Goal: Transaction & Acquisition: Purchase product/service

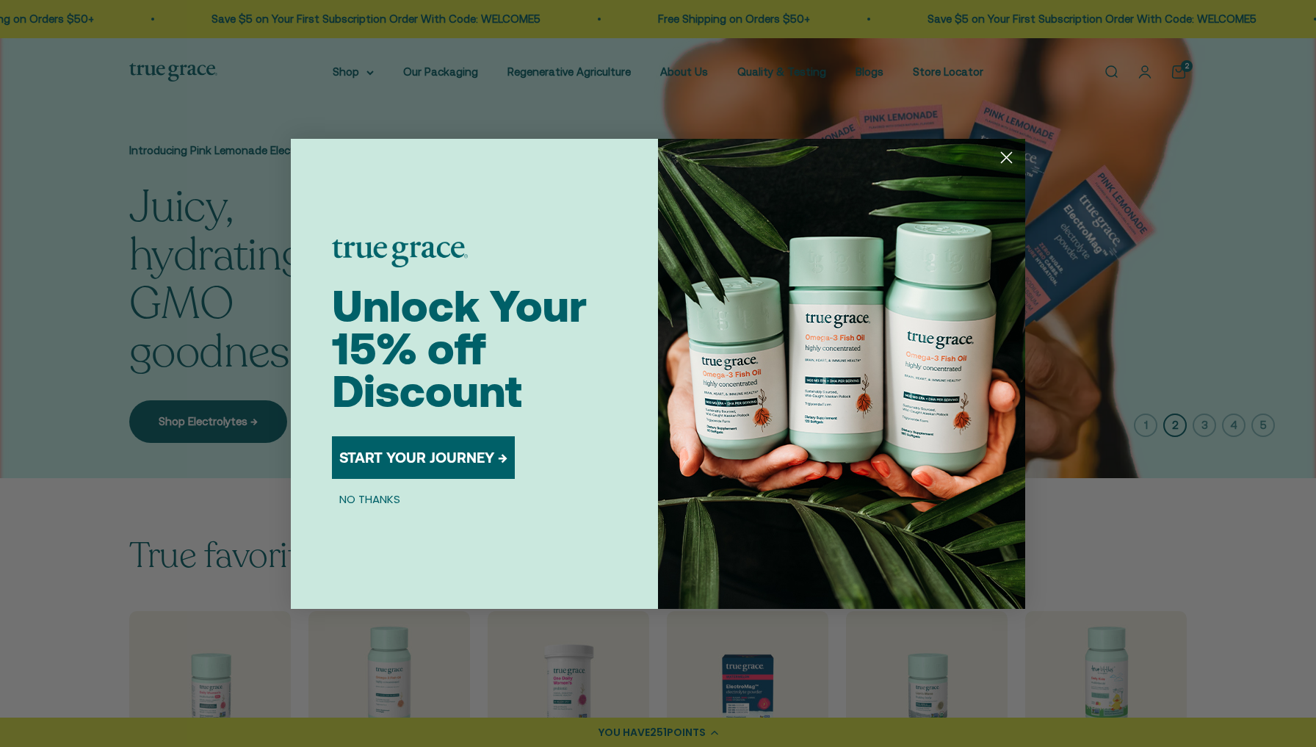
click at [1009, 160] on icon "Close dialog" at bounding box center [1007, 158] width 26 height 26
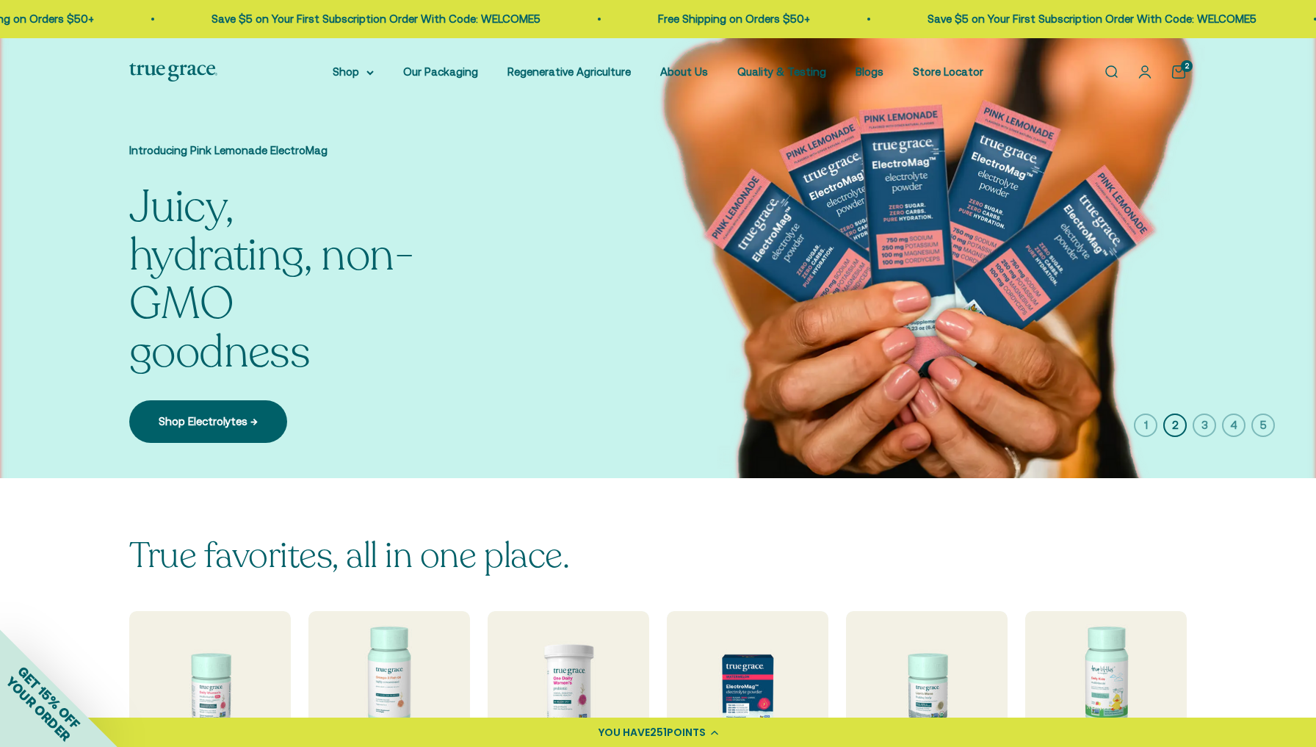
click at [1180, 64] on link "Open cart 2" at bounding box center [1179, 72] width 16 height 16
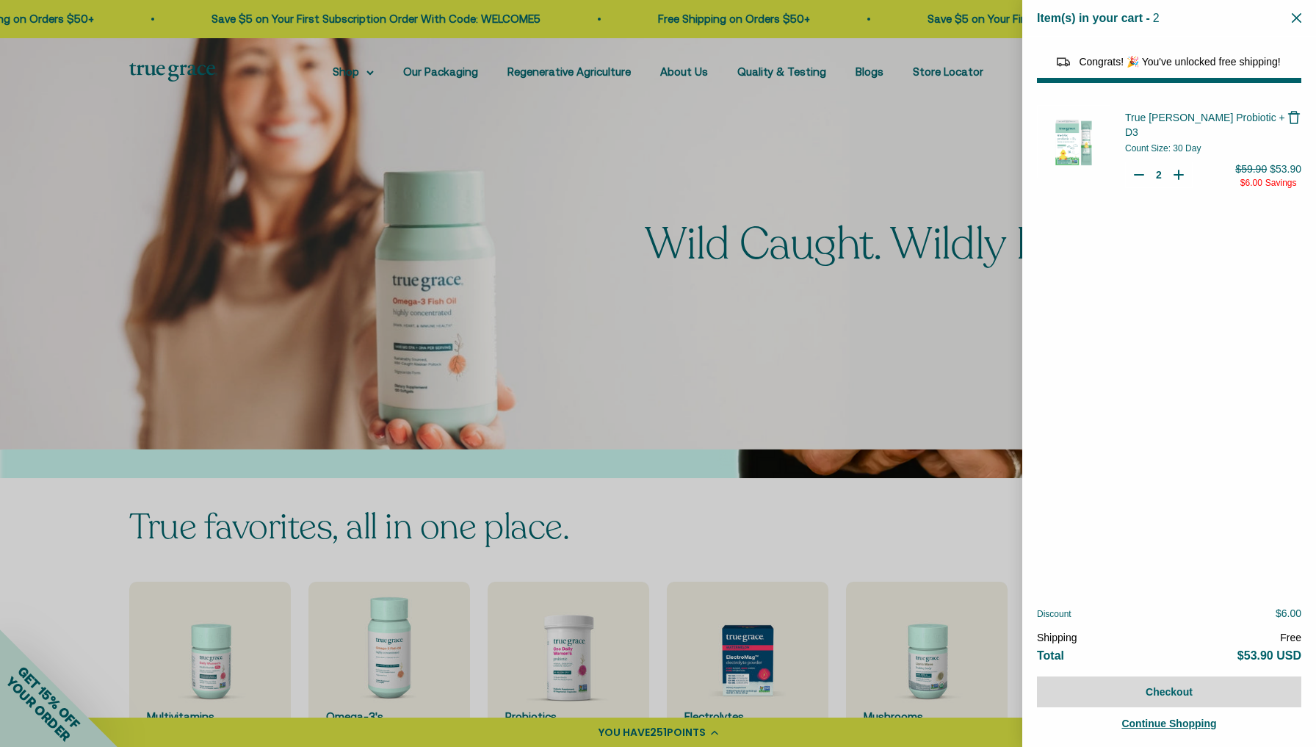
select select "44163639509206"
select select "46081071972566"
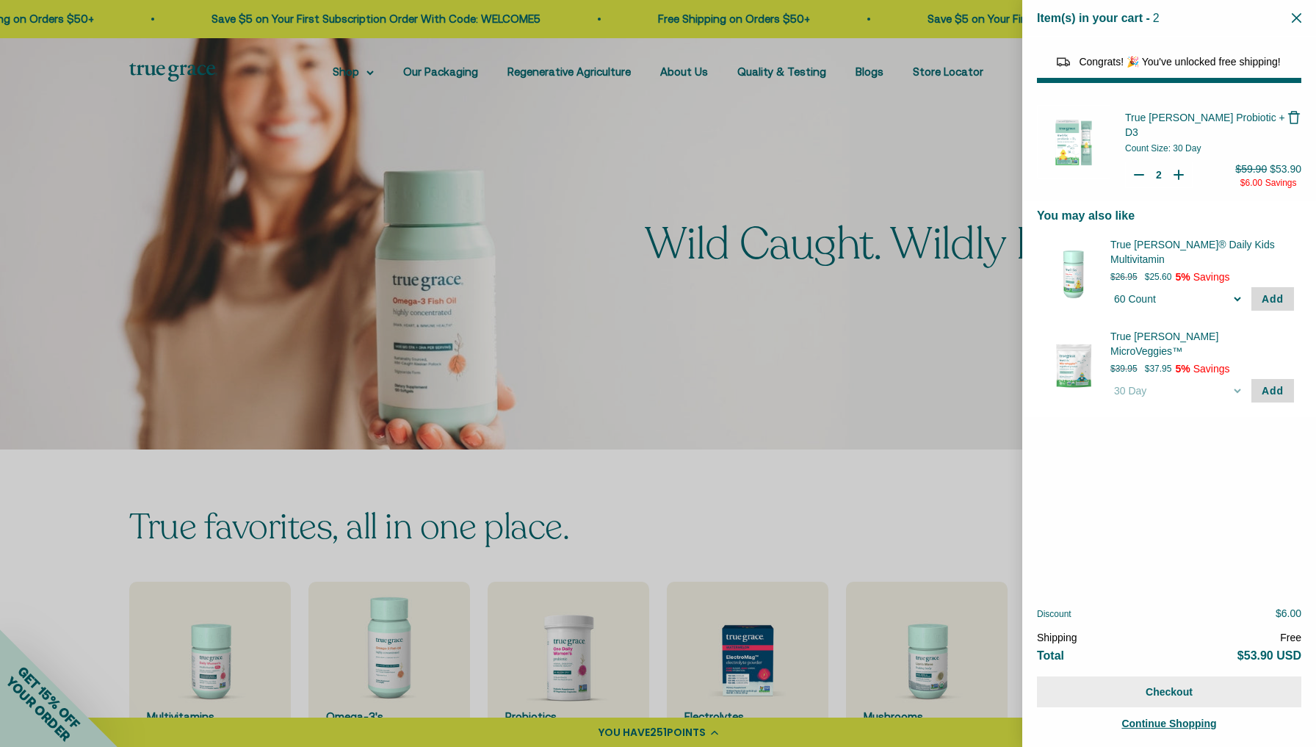
click at [1171, 693] on button "Checkout" at bounding box center [1169, 691] width 264 height 31
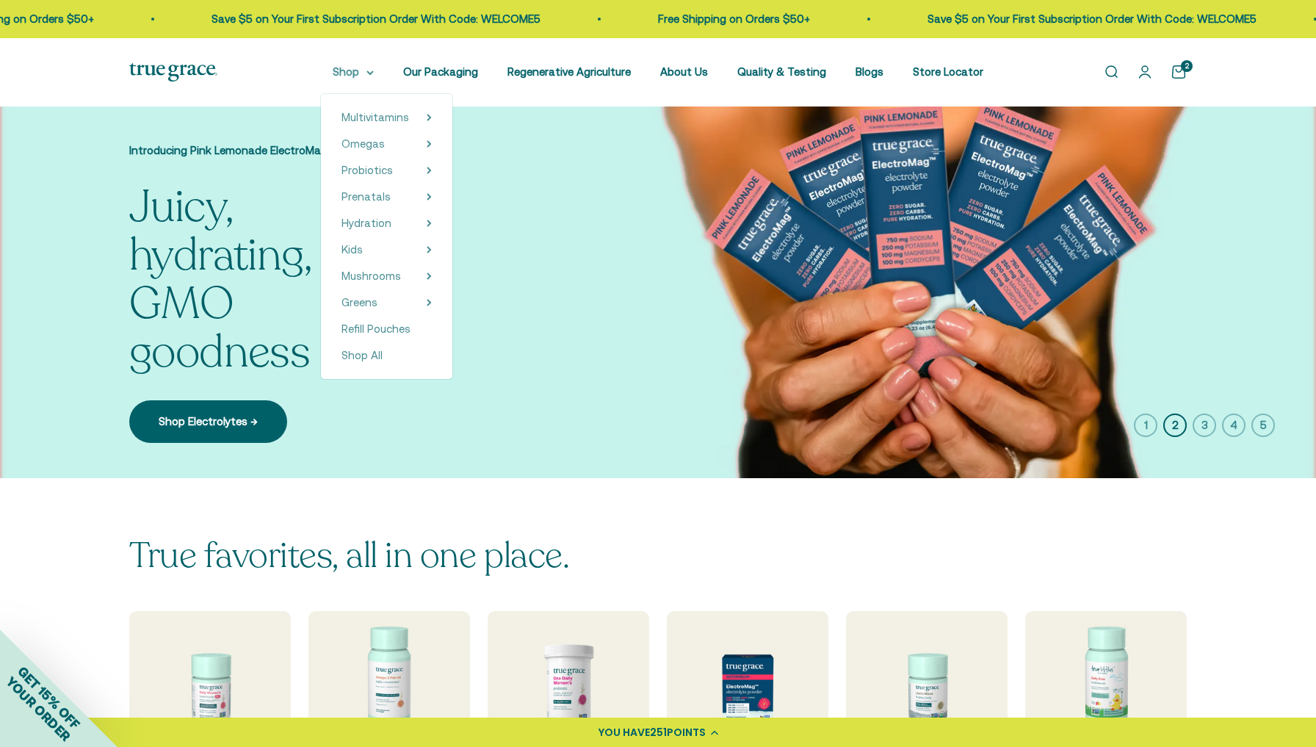
click at [352, 68] on summary "Shop" at bounding box center [353, 72] width 41 height 18
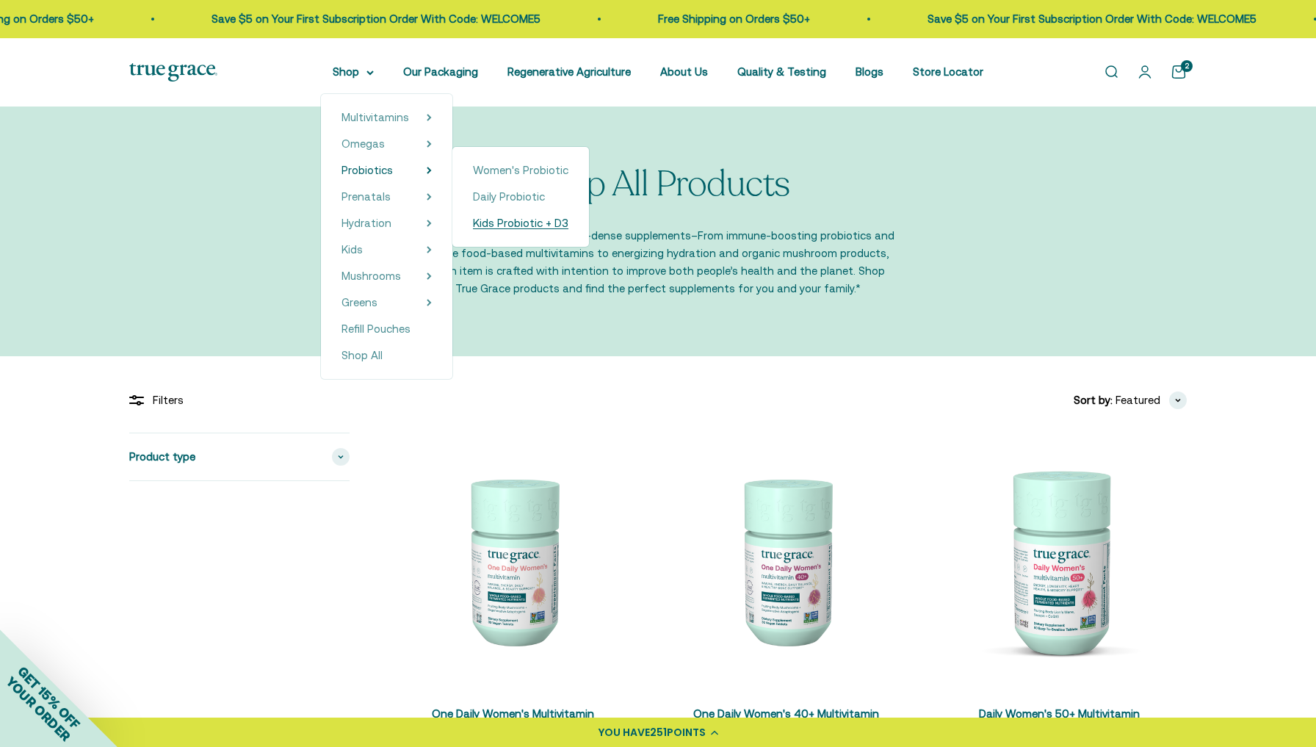
click at [473, 225] on span "Kids Probiotic + D3" at bounding box center [520, 223] width 95 height 12
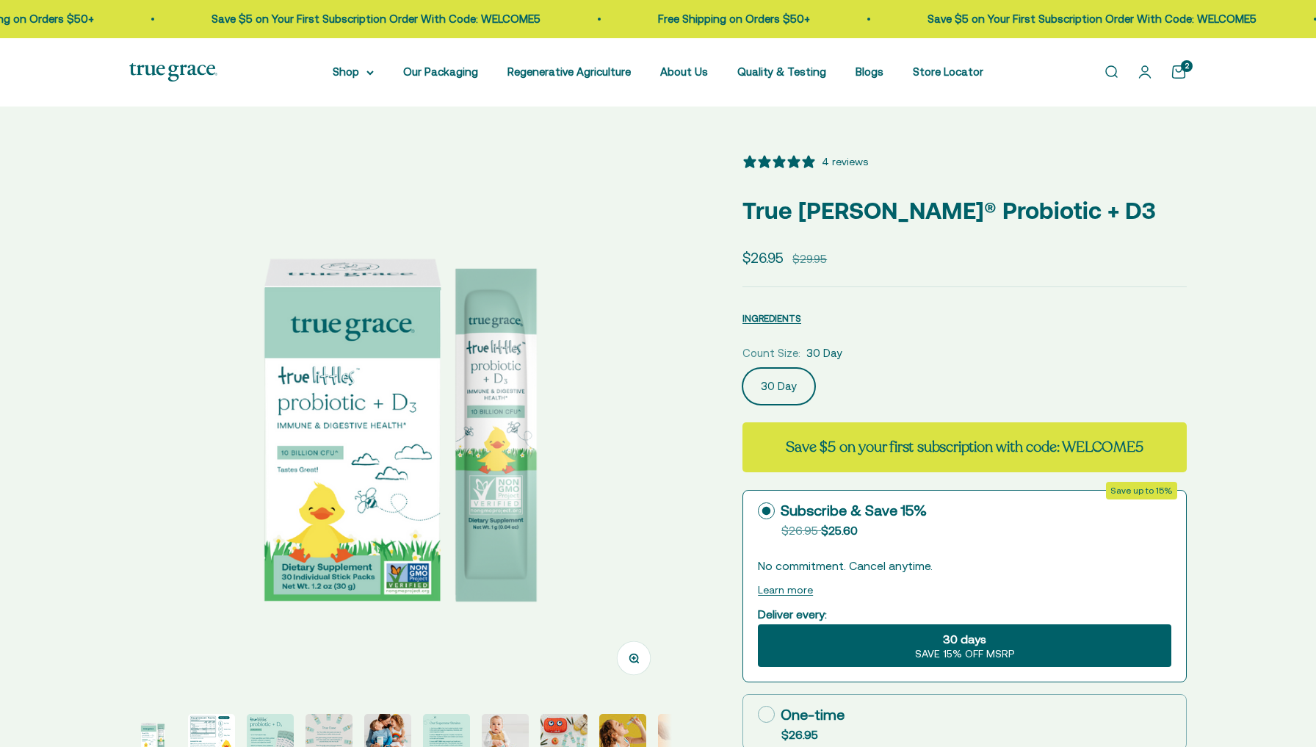
select select "3"
